Goal: Information Seeking & Learning: Learn about a topic

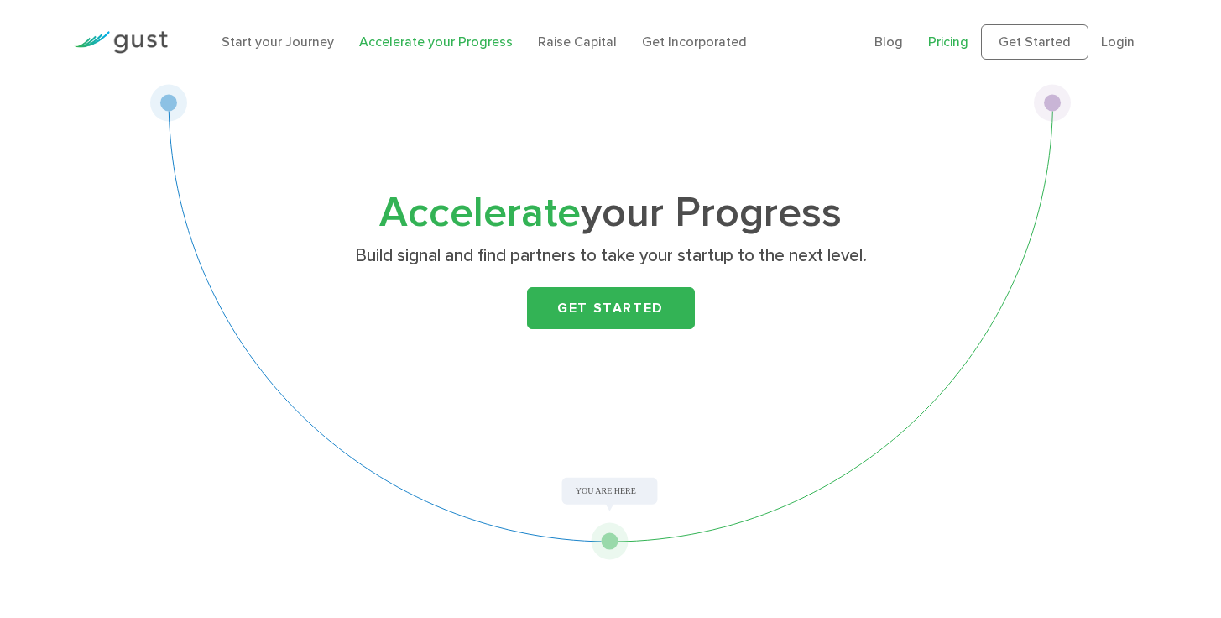
click at [940, 44] on link "Pricing" at bounding box center [948, 42] width 40 height 16
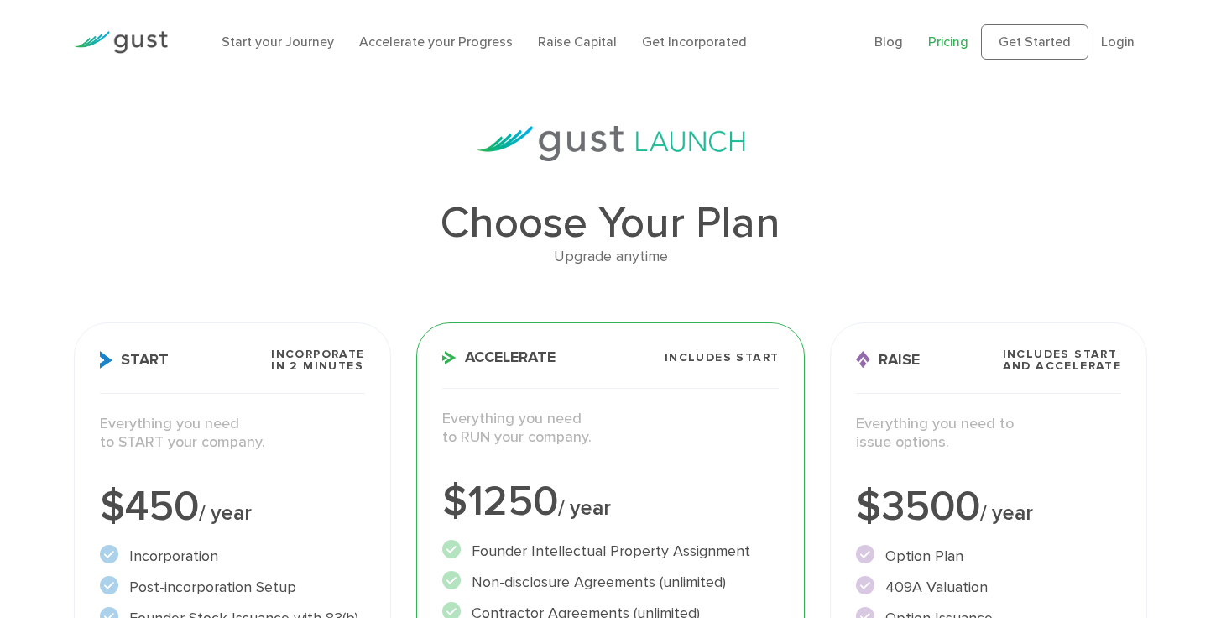
click at [129, 35] on img at bounding box center [121, 42] width 94 height 23
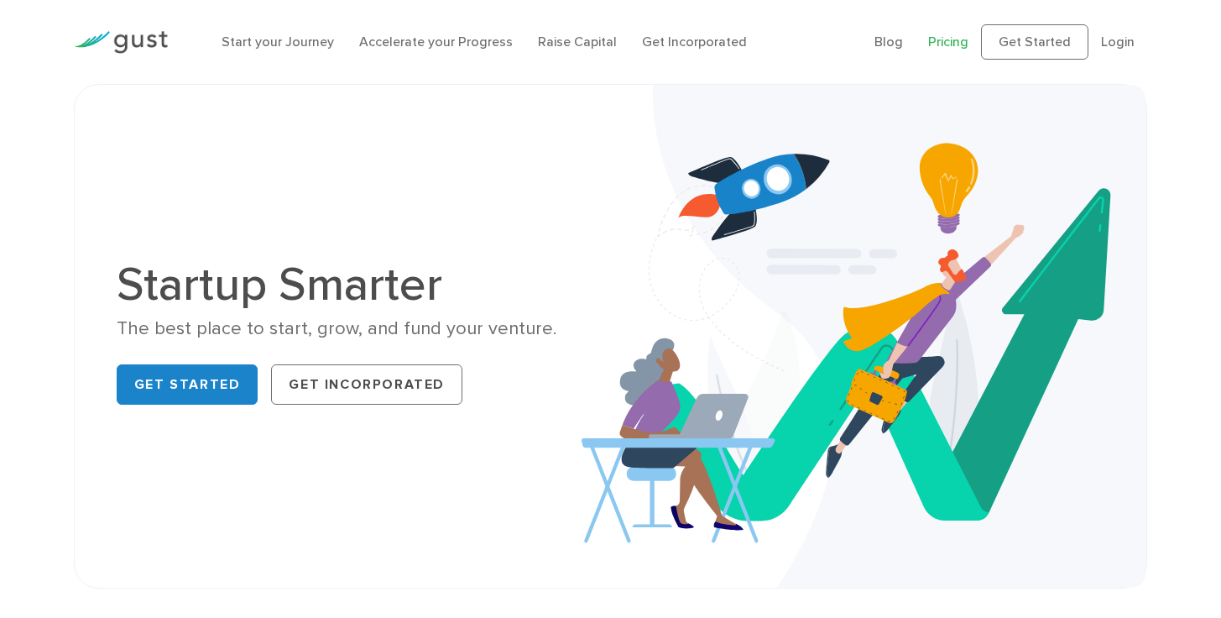
click at [940, 41] on link "Pricing" at bounding box center [948, 42] width 40 height 16
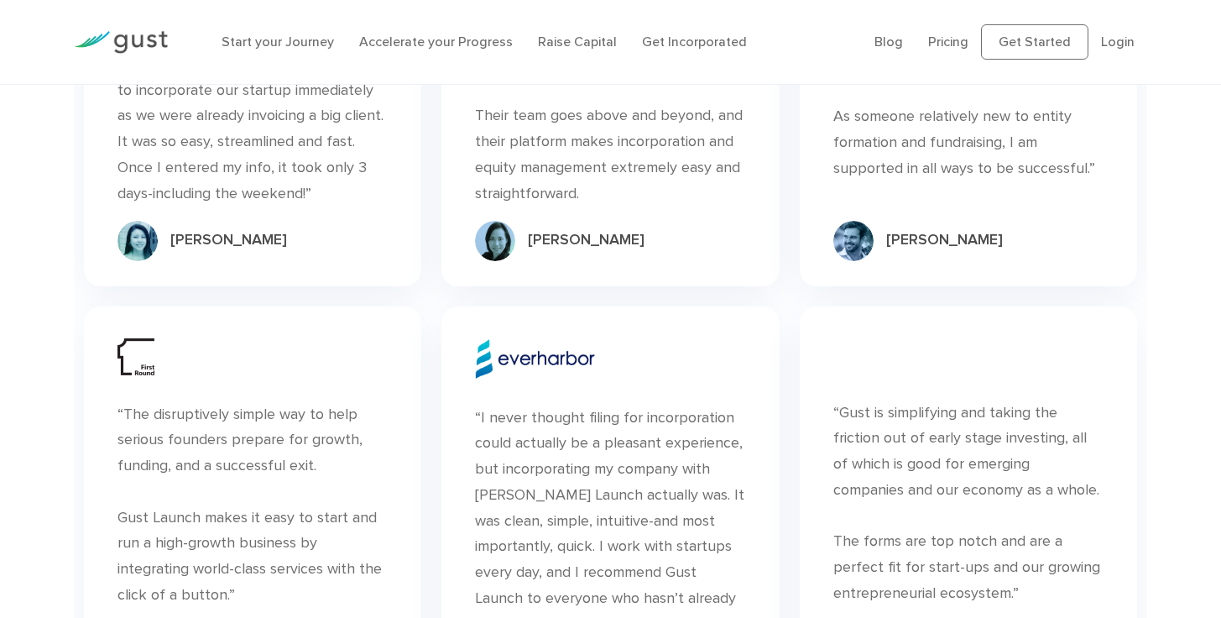
scroll to position [6056, 0]
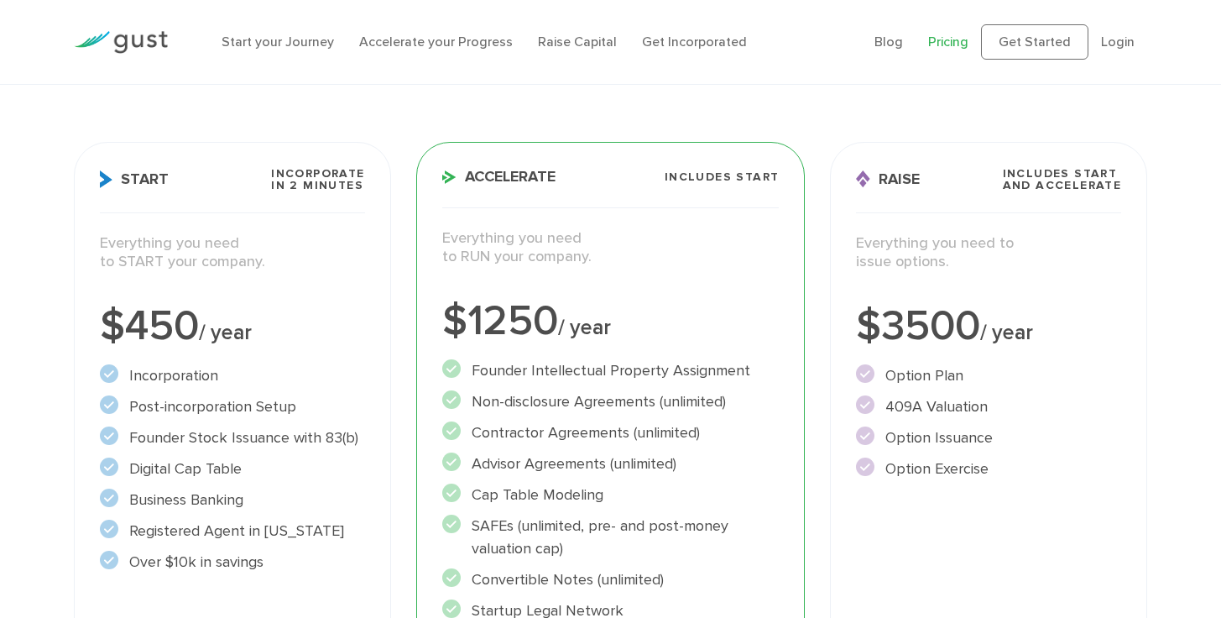
scroll to position [186, 0]
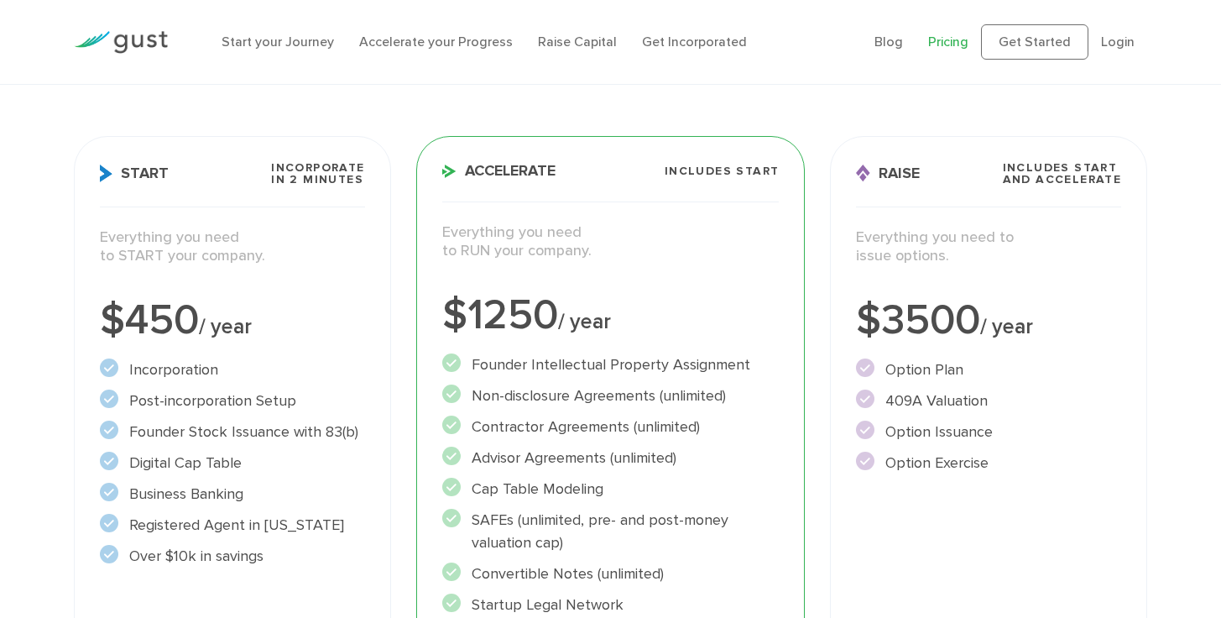
drag, startPoint x: 127, startPoint y: 244, endPoint x: 218, endPoint y: 244, distance: 91.5
click at [218, 244] on p "Everything you need to START your company." at bounding box center [232, 247] width 265 height 38
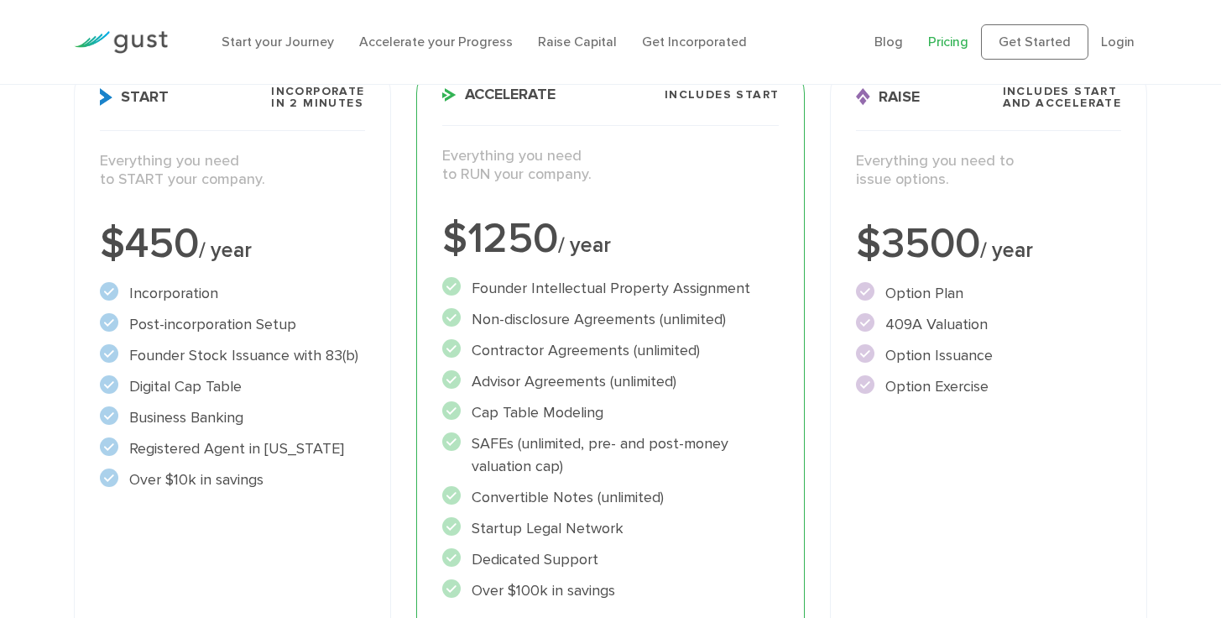
scroll to position [280, 0]
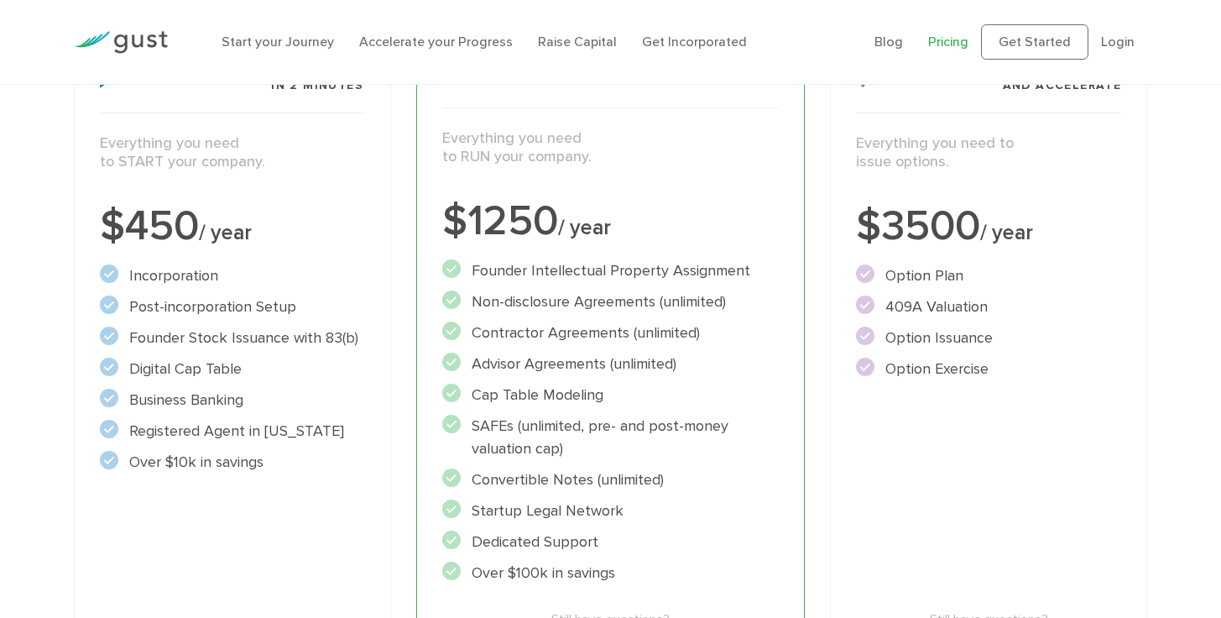
drag, startPoint x: 191, startPoint y: 314, endPoint x: 322, endPoint y: 314, distance: 130.9
click at [326, 315] on li "Post-incorporation Setup" at bounding box center [232, 306] width 265 height 23
click at [169, 352] on ul "Incorporation" at bounding box center [232, 368] width 265 height 209
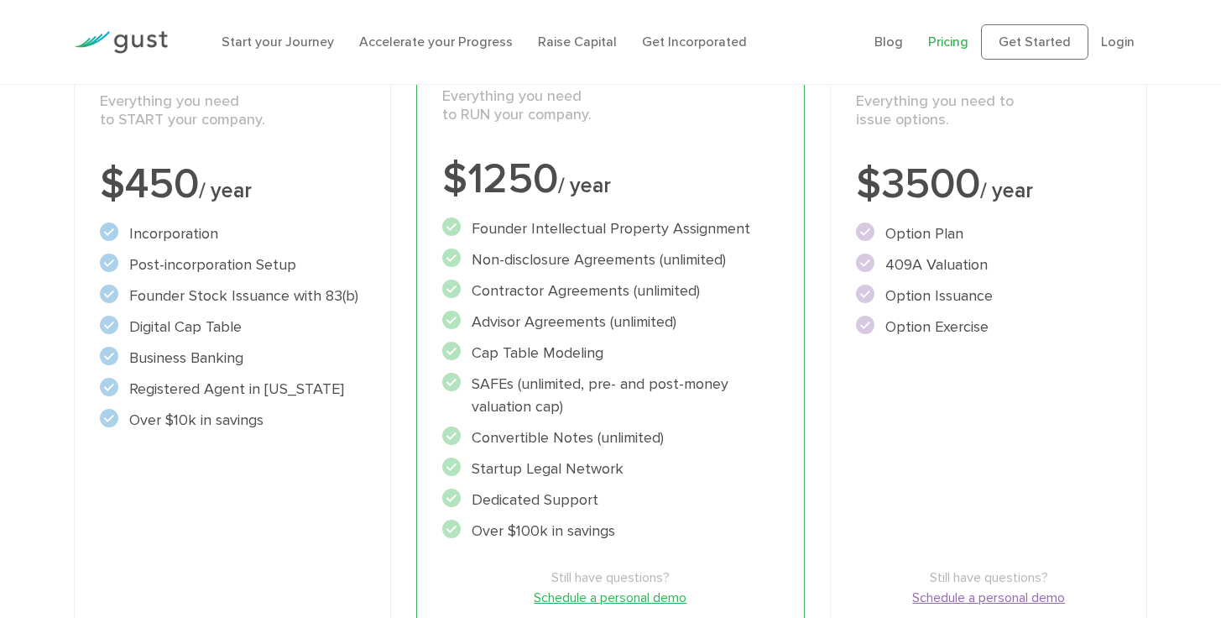
scroll to position [359, 0]
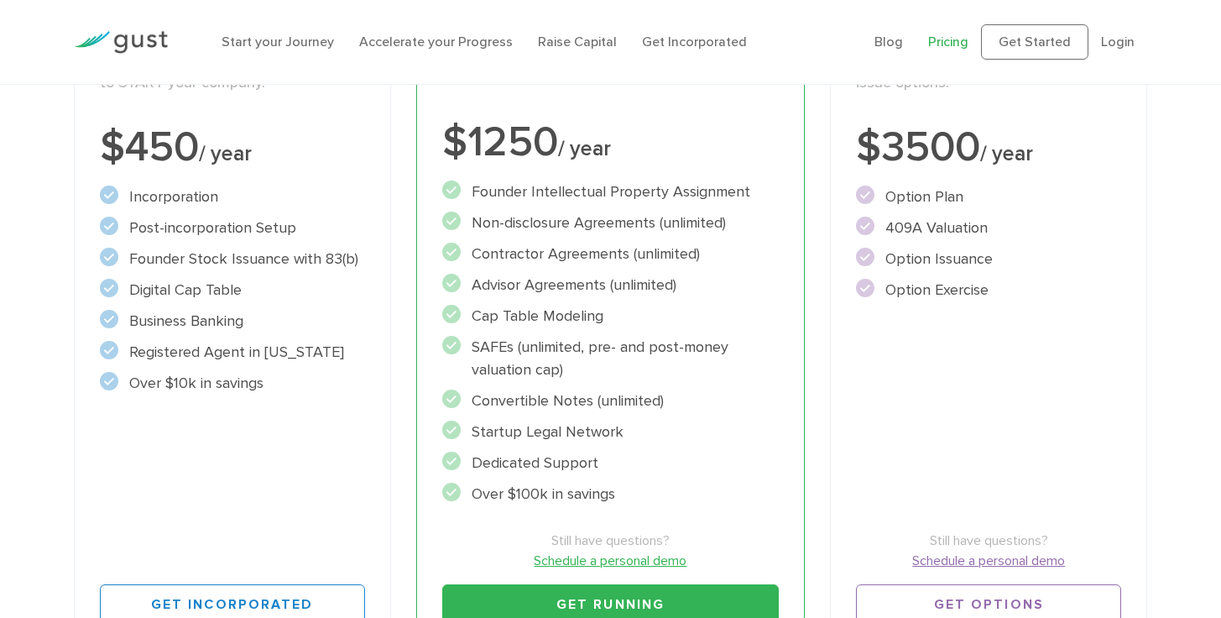
drag, startPoint x: 527, startPoint y: 189, endPoint x: 750, endPoint y: 202, distance: 223.6
click at [750, 202] on ul "Founder Intellectual Property Assignment" at bounding box center [610, 342] width 337 height 325
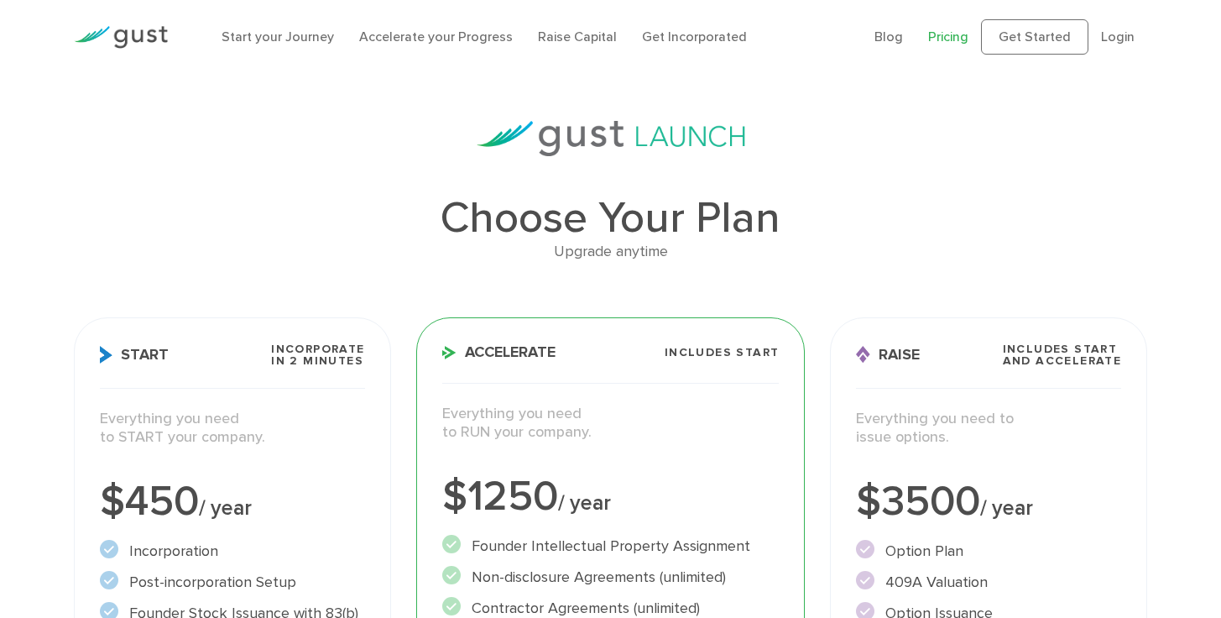
scroll to position [7, 0]
